Goal: Find specific page/section: Find specific page/section

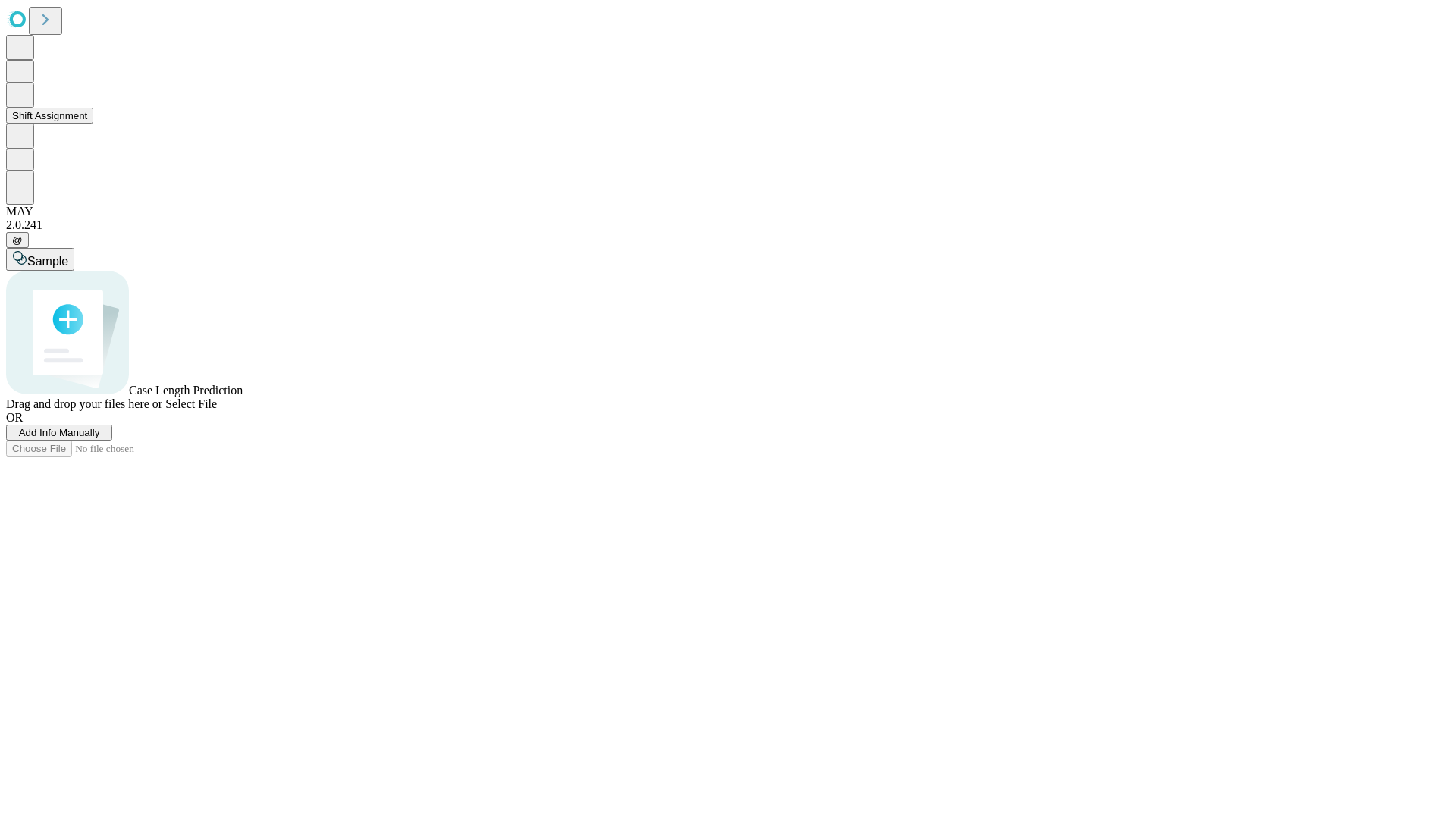
click at [93, 123] on button "Shift Assignment" at bounding box center [50, 116] width 87 height 16
